Goal: Find specific page/section: Find specific page/section

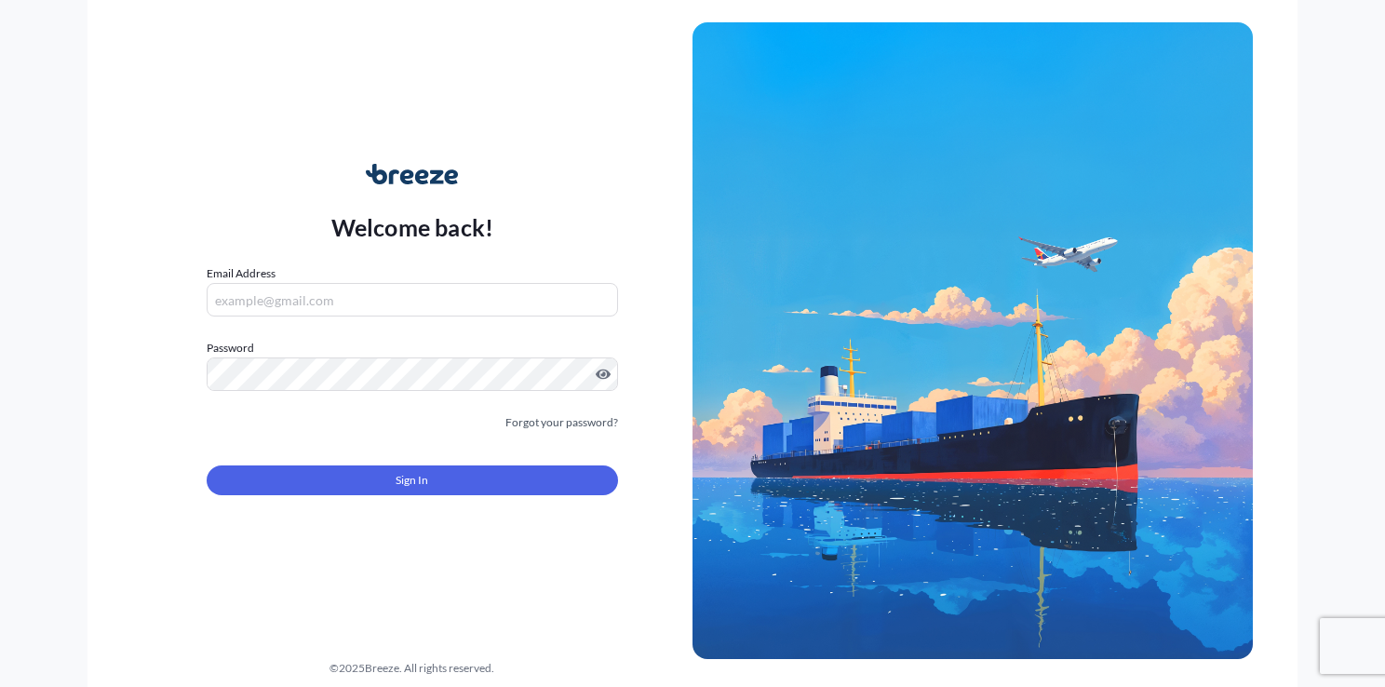
type input "[EMAIL_ADDRESS][DOMAIN_NAME]"
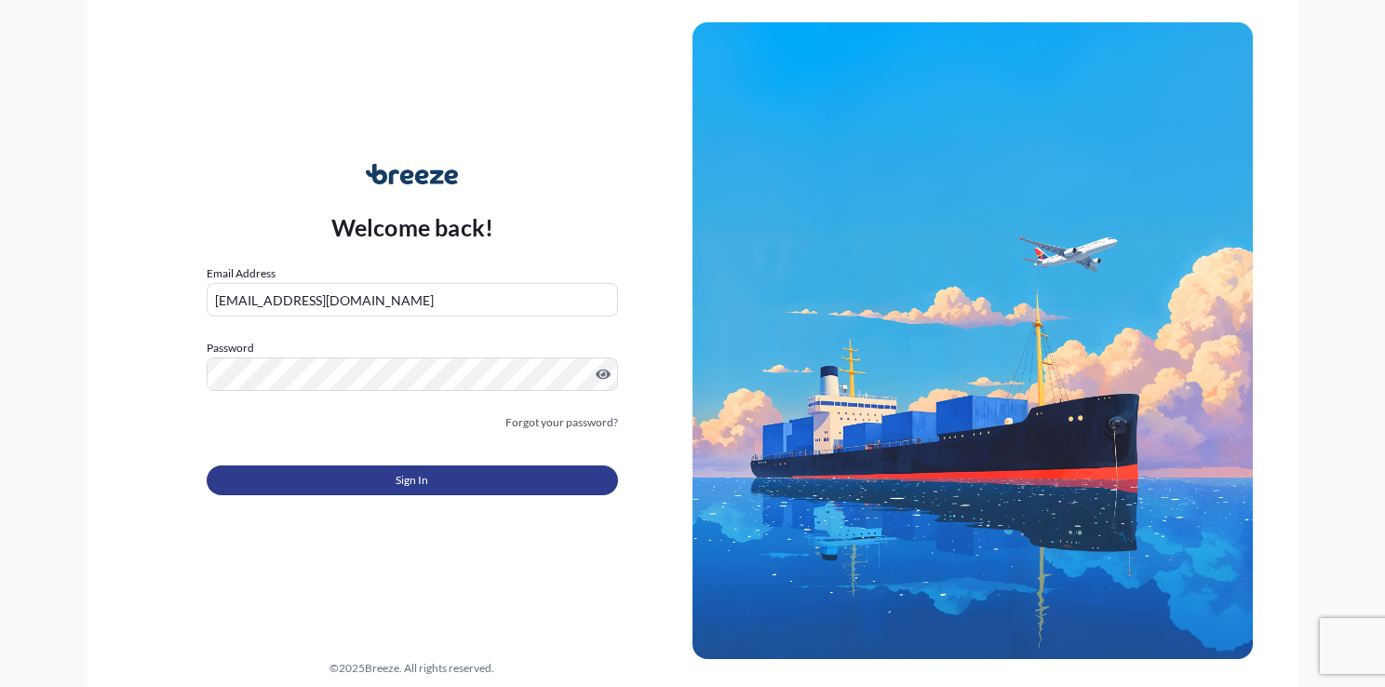
click at [405, 474] on span "Sign In" at bounding box center [411, 480] width 33 height 19
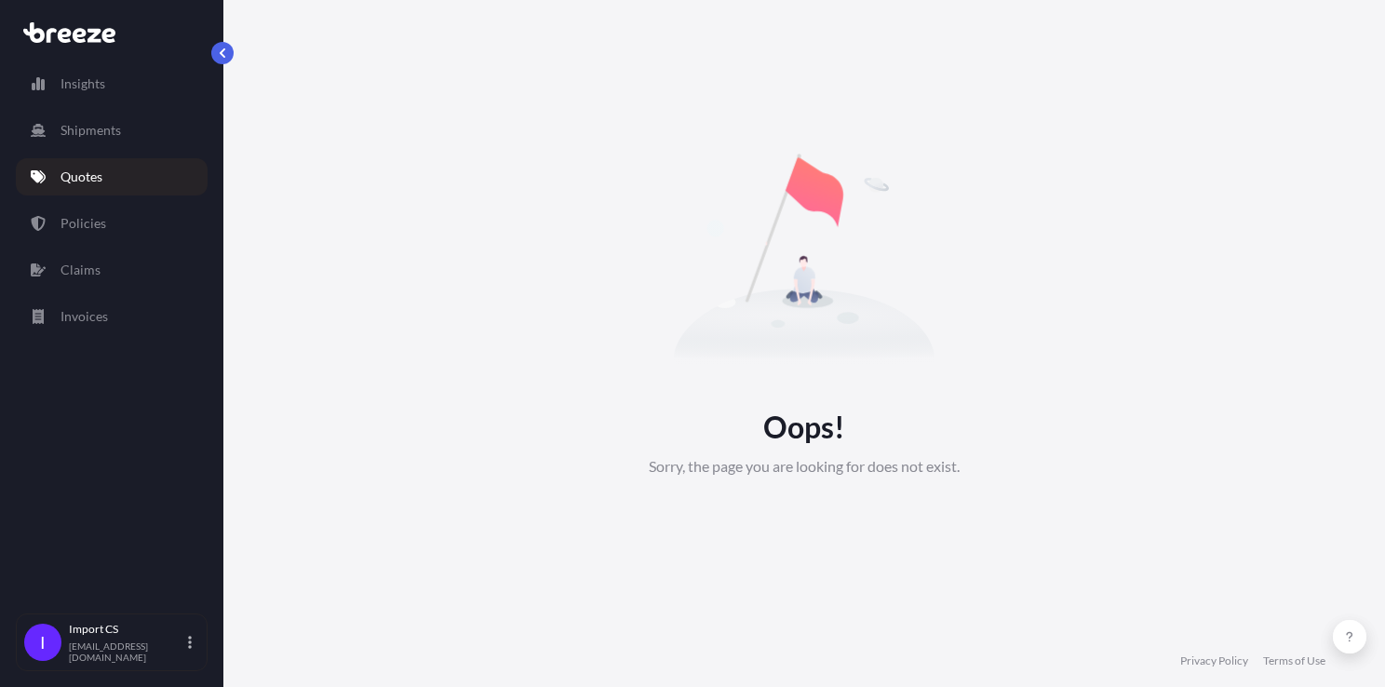
click at [59, 163] on link "Quotes" at bounding box center [112, 176] width 192 height 37
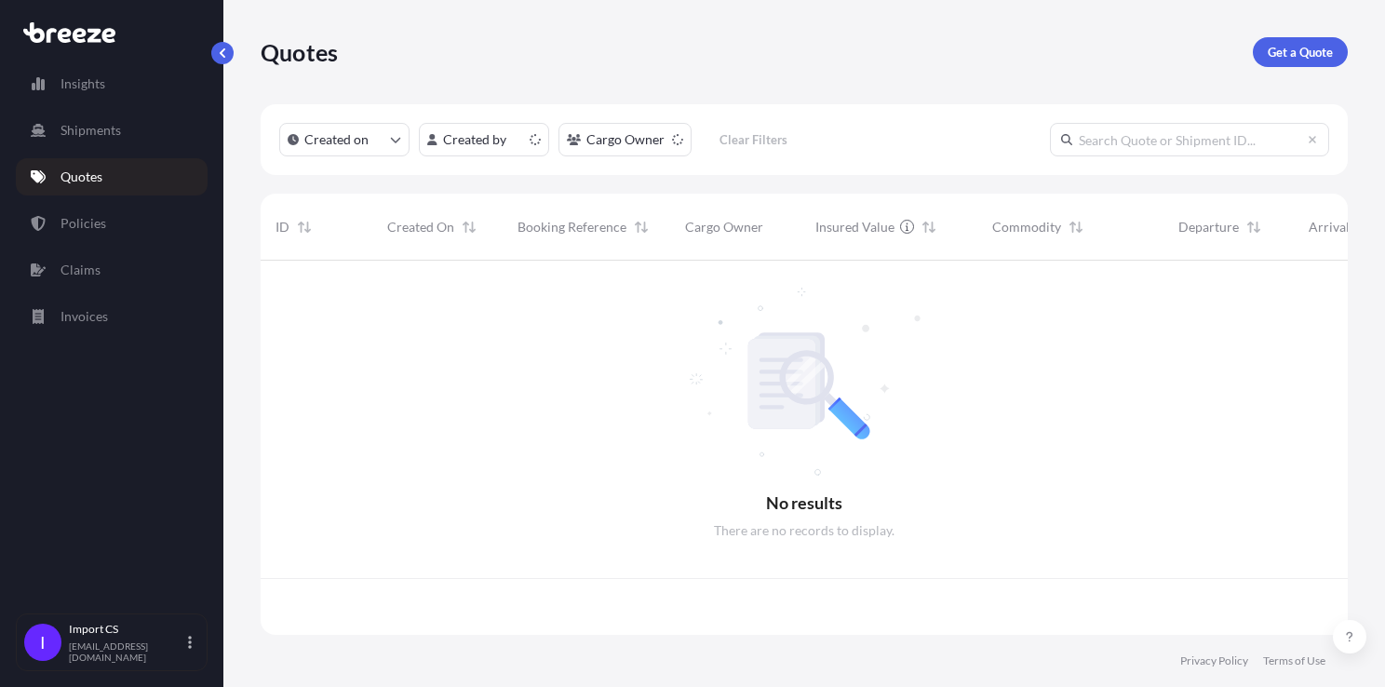
scroll to position [370, 1072]
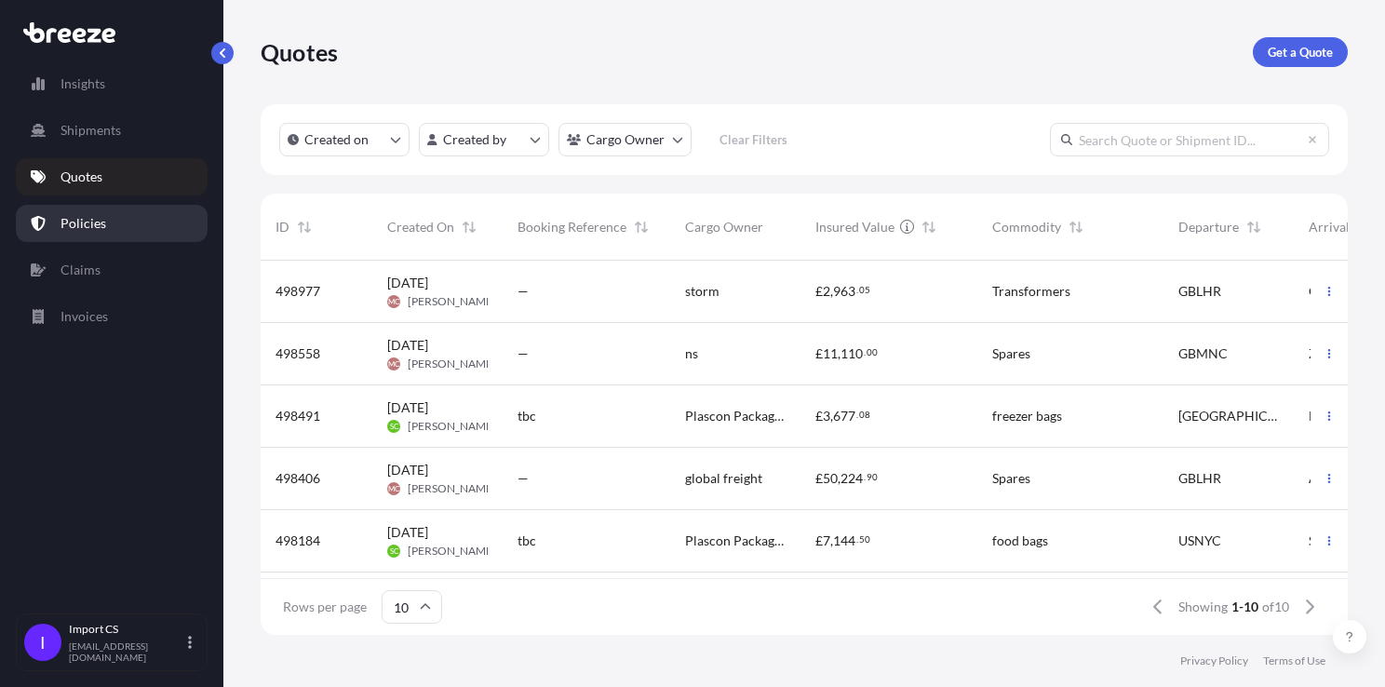
click at [104, 221] on link "Policies" at bounding box center [112, 223] width 192 height 37
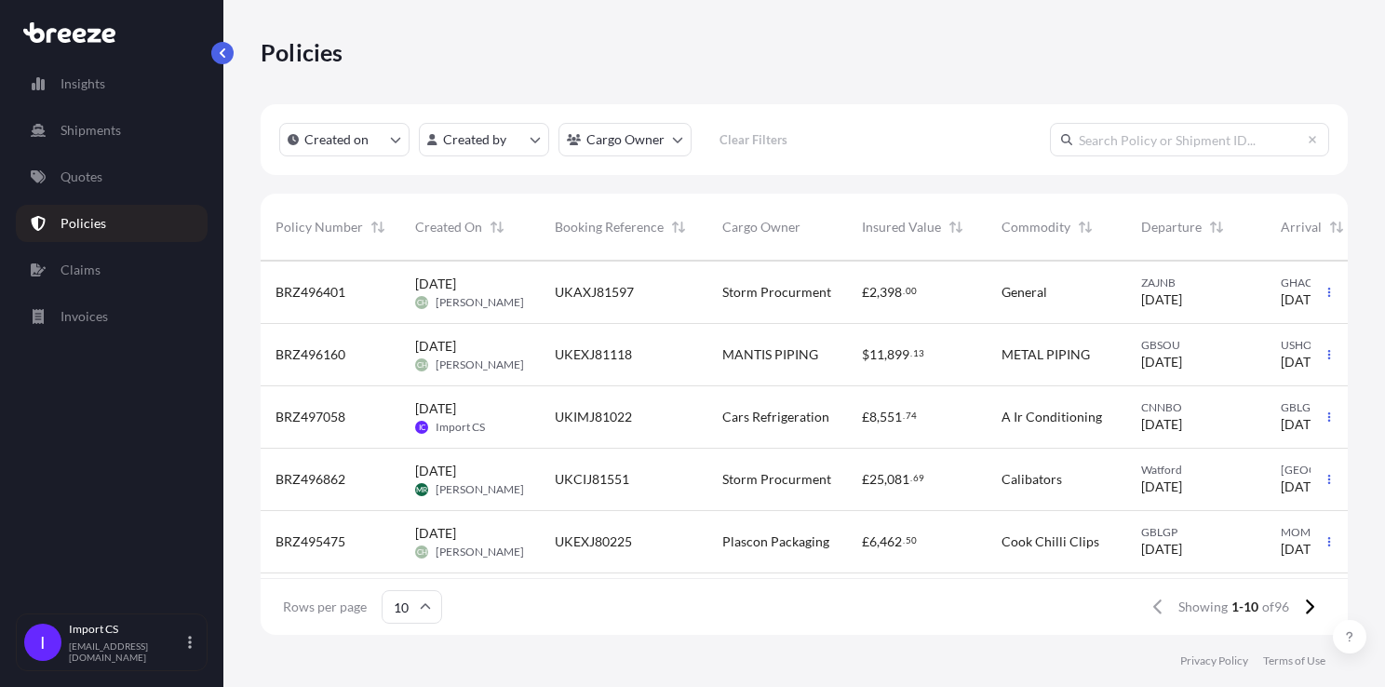
scroll to position [279, 0]
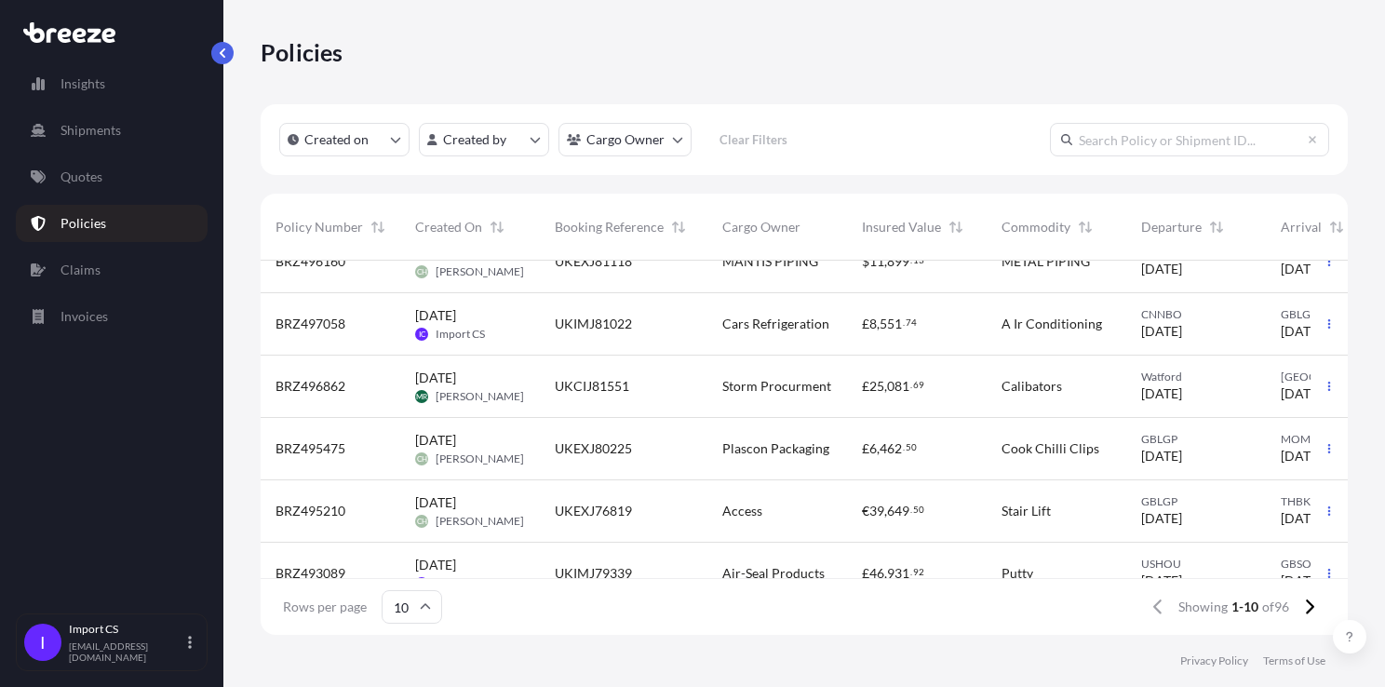
click at [1008, 69] on div "Policies" at bounding box center [804, 52] width 1087 height 104
click at [934, 39] on div "Policies" at bounding box center [804, 52] width 1087 height 30
